Goal: Check status

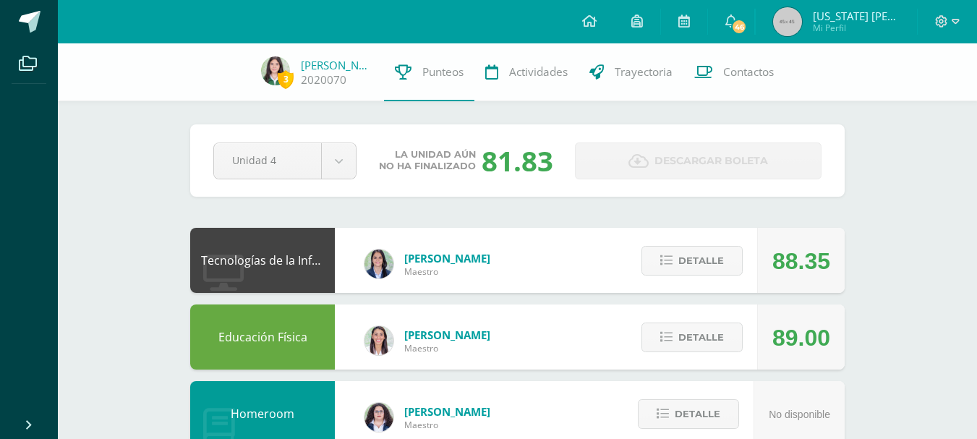
scroll to position [449, 0]
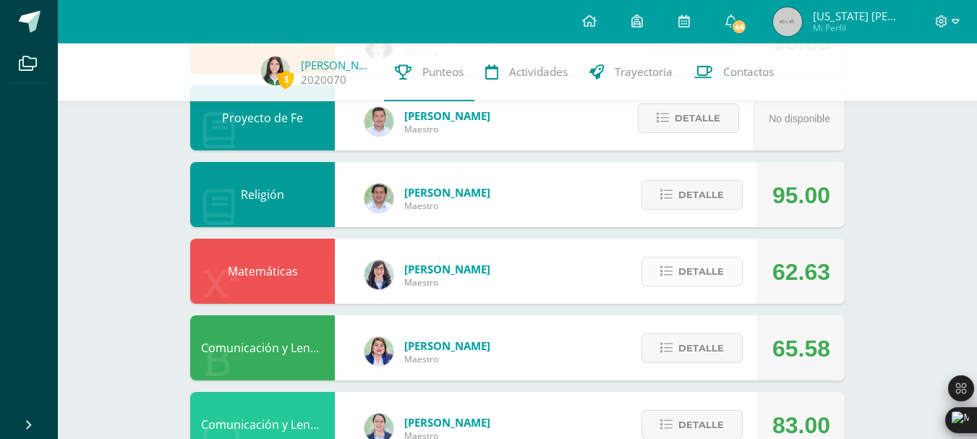
click at [672, 275] on icon at bounding box center [666, 271] width 12 height 12
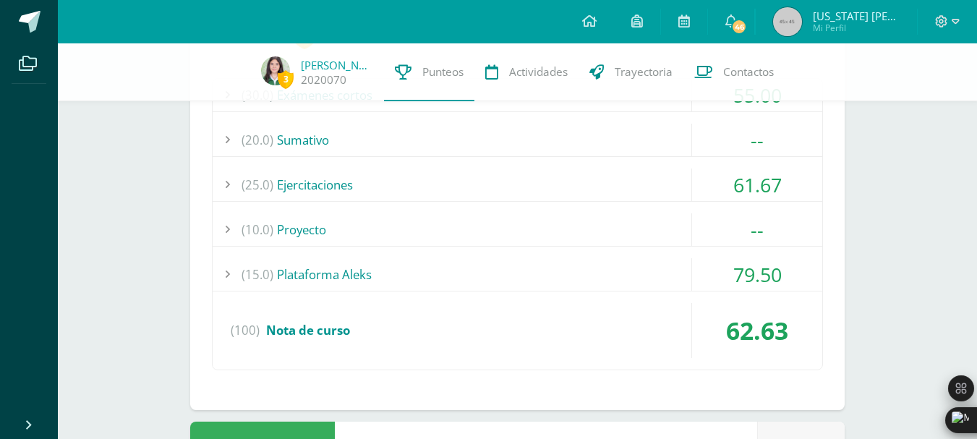
scroll to position [756, 0]
click at [568, 267] on div "(15.0) Plataforma Aleks" at bounding box center [518, 273] width 610 height 33
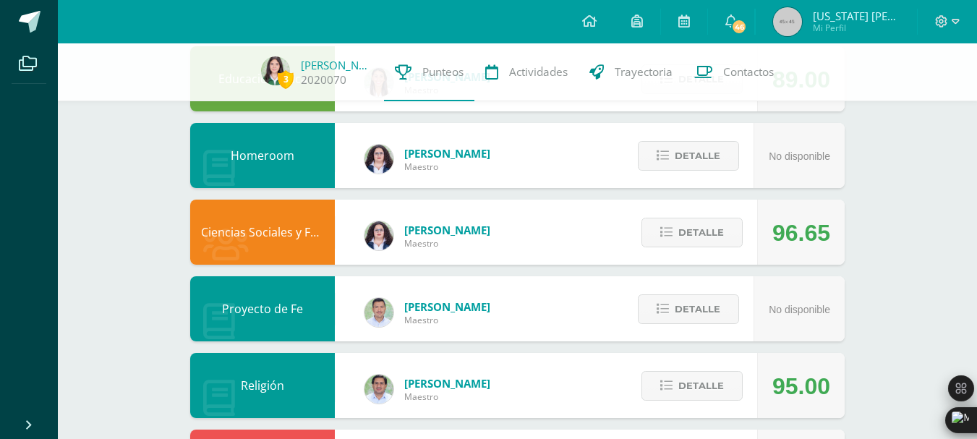
scroll to position [257, 0]
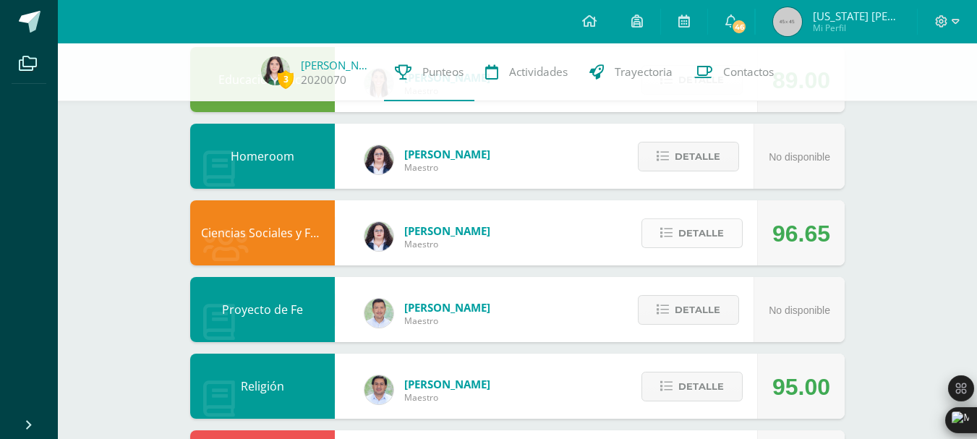
click at [690, 235] on span "Detalle" at bounding box center [701, 233] width 46 height 27
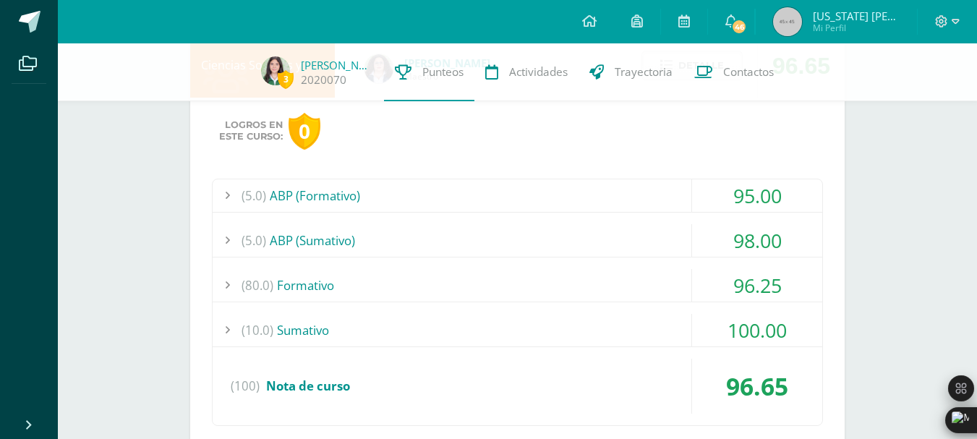
scroll to position [427, 0]
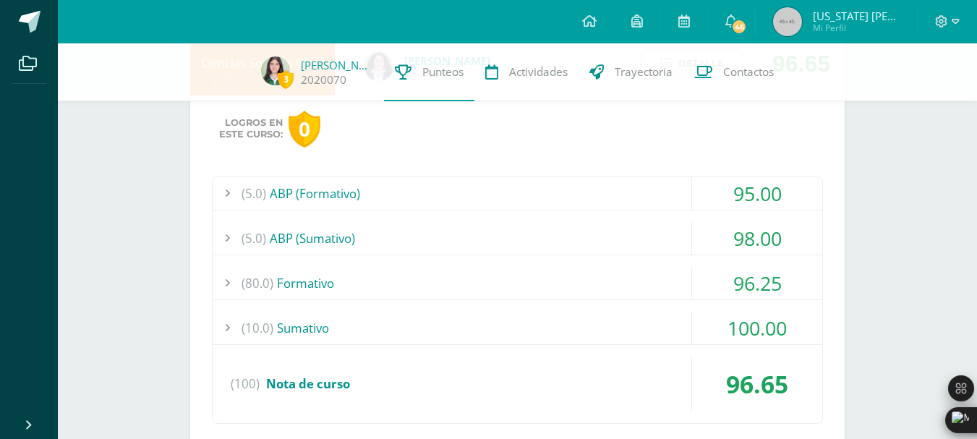
click at [543, 343] on div "(10.0) [GEOGRAPHIC_DATA]" at bounding box center [518, 328] width 610 height 33
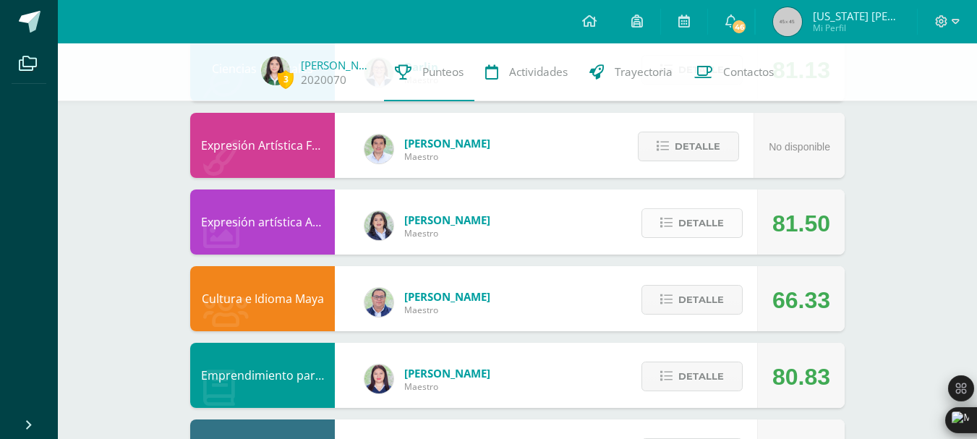
scroll to position [1700, 0]
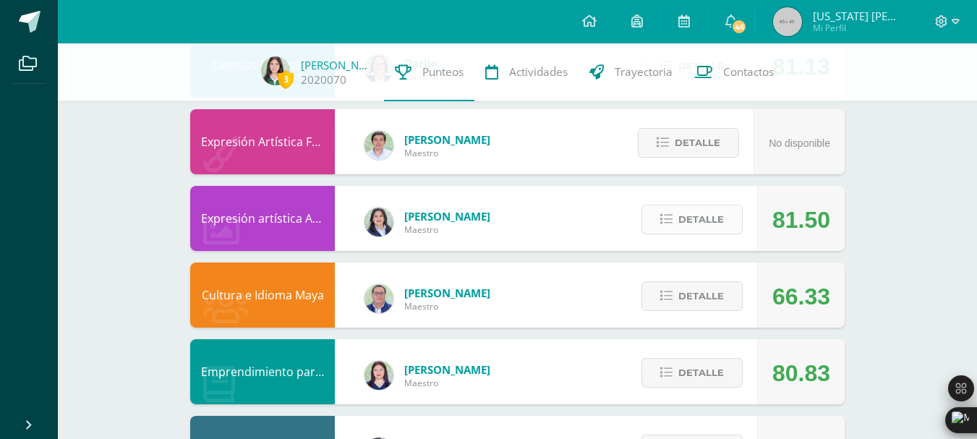
click at [683, 221] on span "Detalle" at bounding box center [701, 219] width 46 height 27
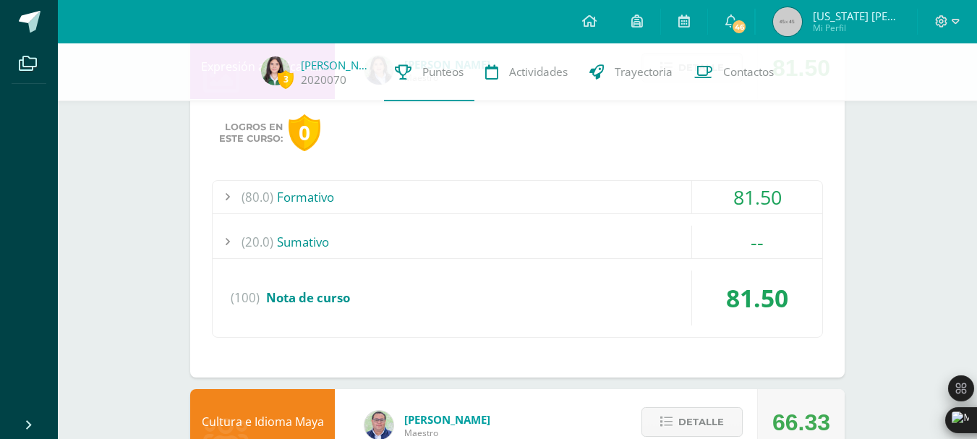
click at [646, 233] on div "(20.0) [GEOGRAPHIC_DATA]" at bounding box center [518, 242] width 610 height 33
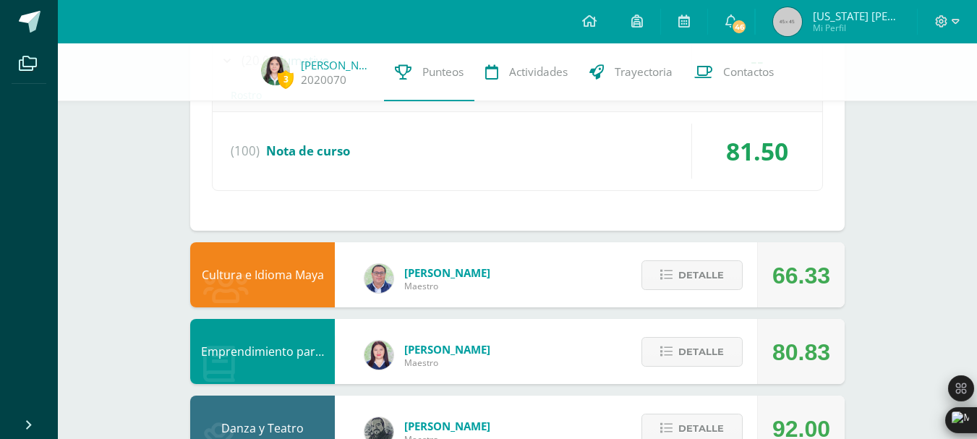
scroll to position [2049, 0]
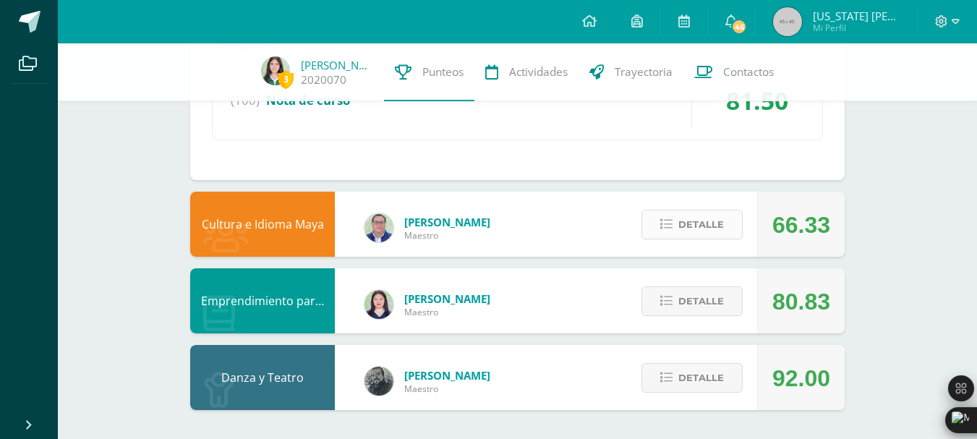
click at [672, 218] on icon at bounding box center [666, 224] width 12 height 12
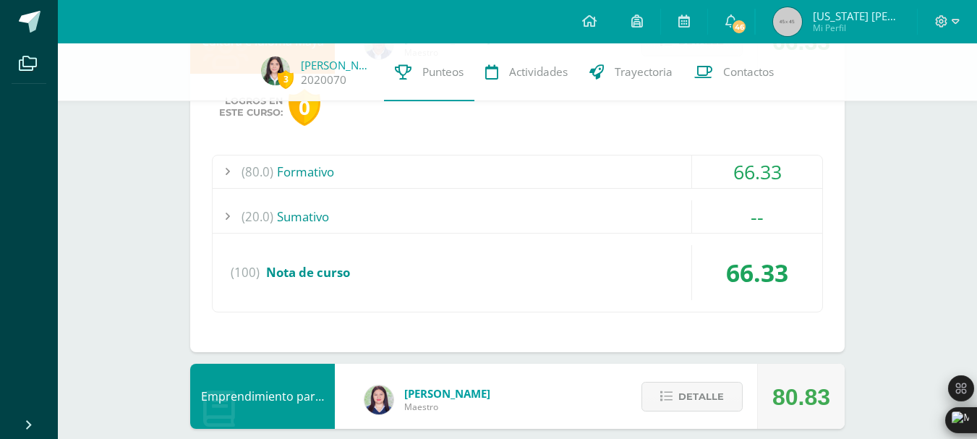
click at [509, 167] on div "(80.0) Formativo" at bounding box center [518, 171] width 610 height 33
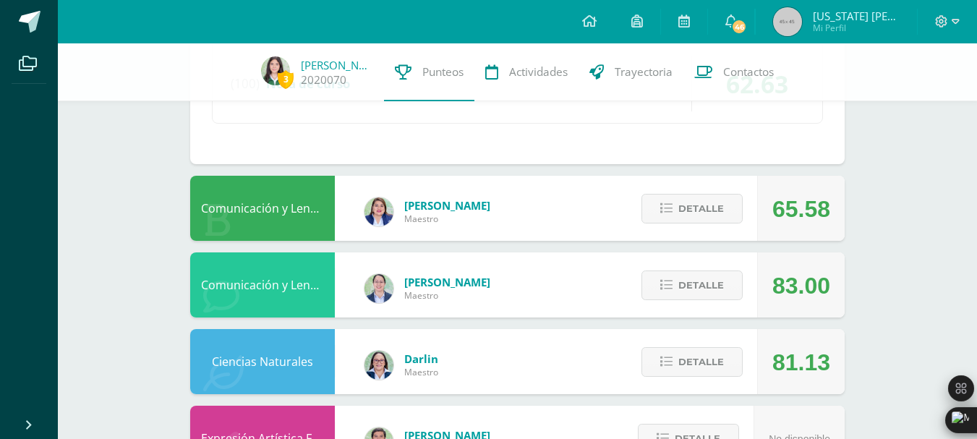
scroll to position [1408, 0]
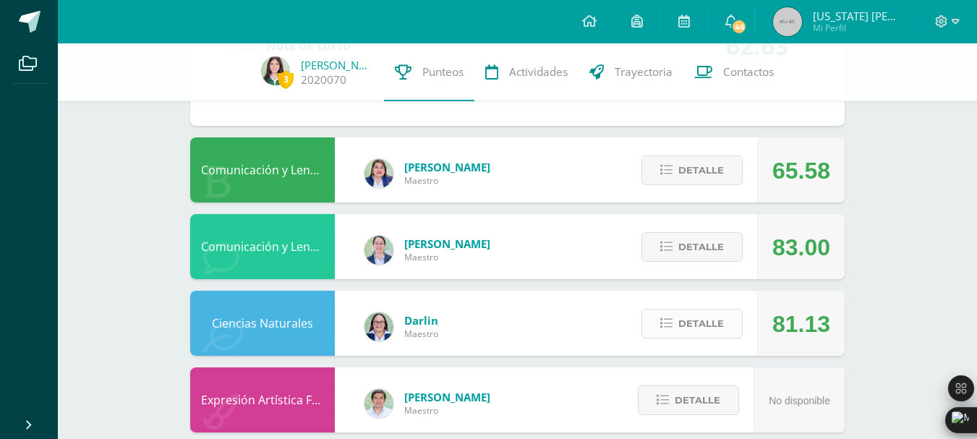
click at [693, 337] on button "Detalle" at bounding box center [691, 324] width 101 height 30
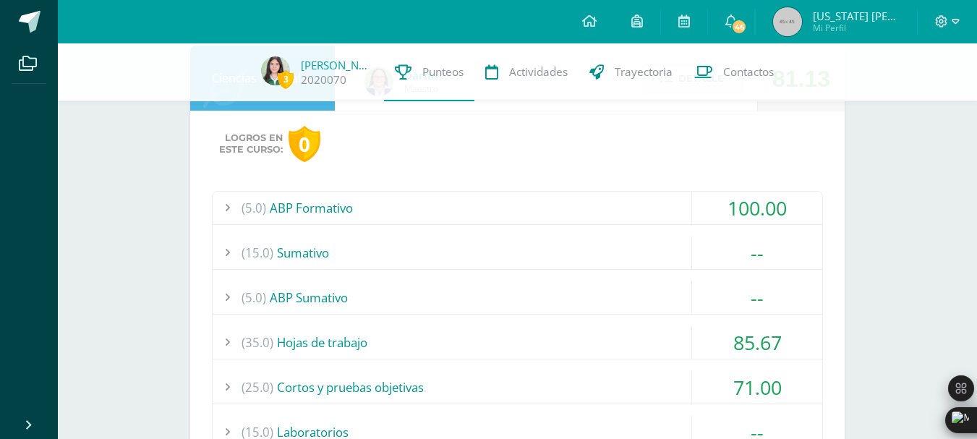
scroll to position [1654, 0]
click at [540, 203] on div "(5.0) ABP Formativo" at bounding box center [518, 207] width 610 height 33
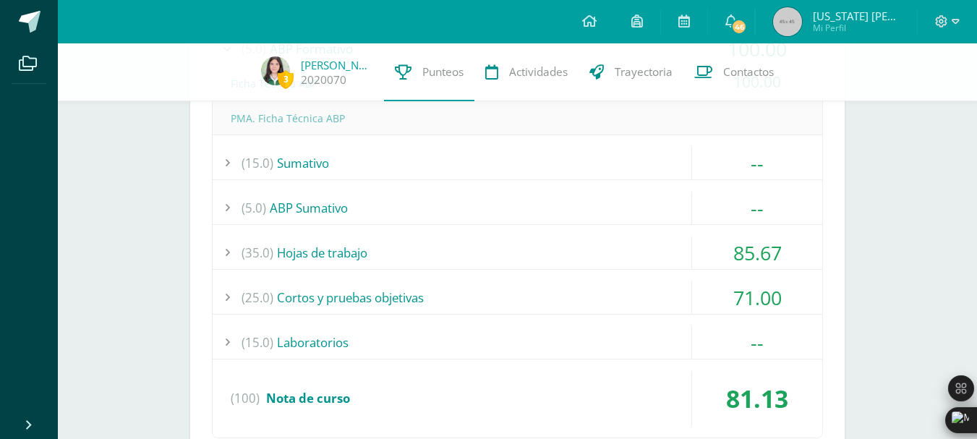
scroll to position [1813, 0]
click at [633, 304] on div "(25.0) Cortos y pruebas objetivas" at bounding box center [518, 297] width 610 height 33
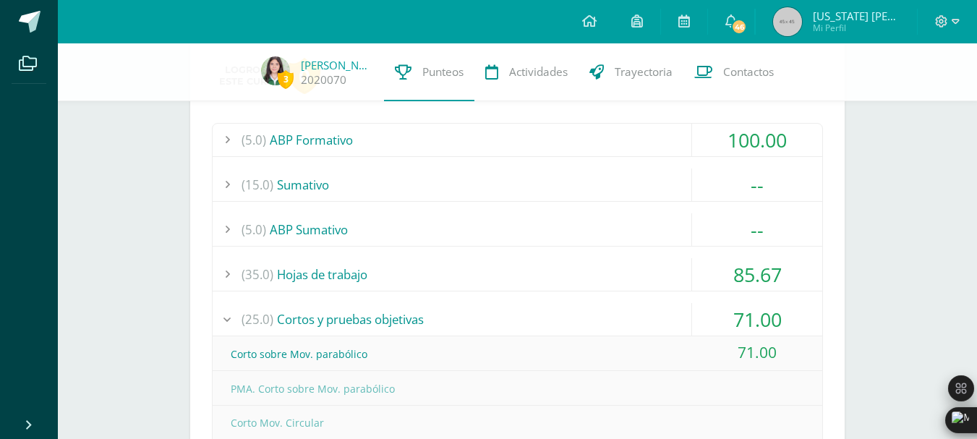
scroll to position [1714, 0]
